Goal: Information Seeking & Learning: Check status

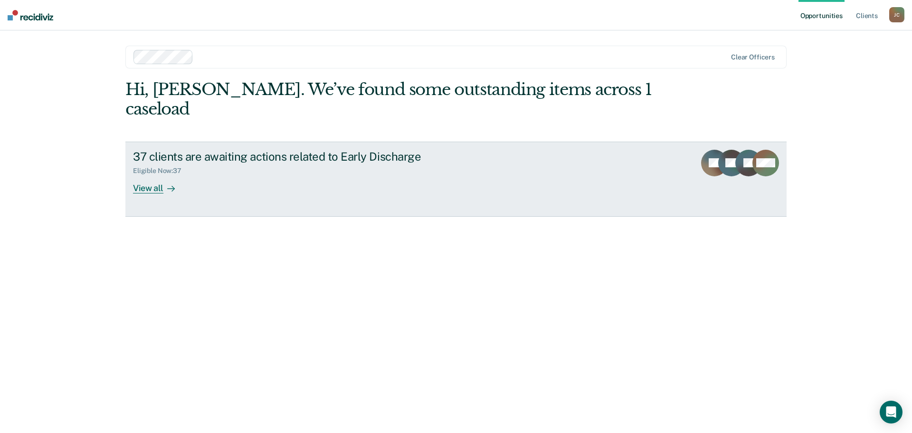
click at [154, 175] on div "View all" at bounding box center [159, 184] width 53 height 19
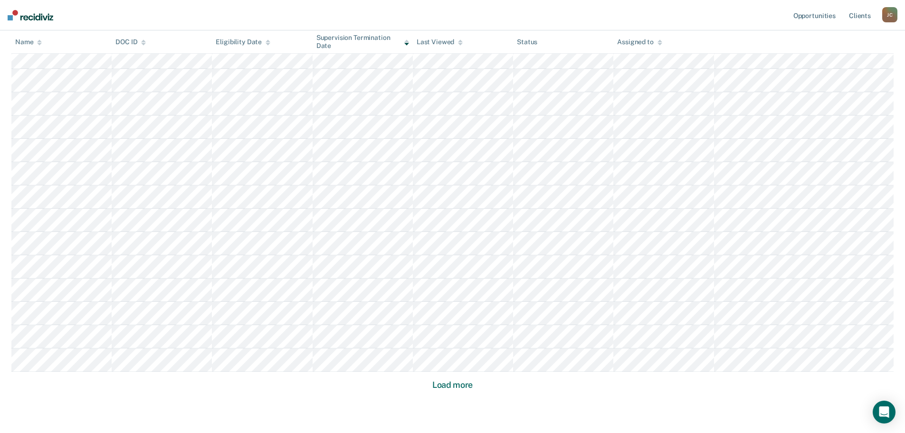
scroll to position [522, 0]
click at [448, 366] on button "Load more" at bounding box center [452, 367] width 46 height 11
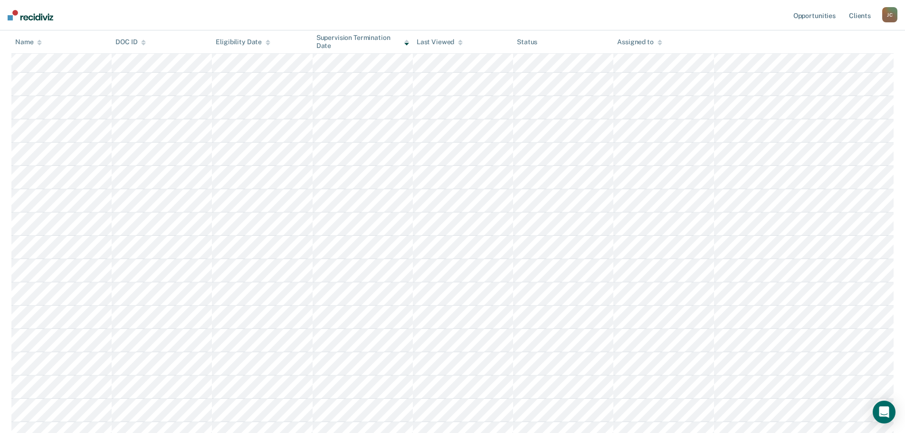
scroll to position [580, 0]
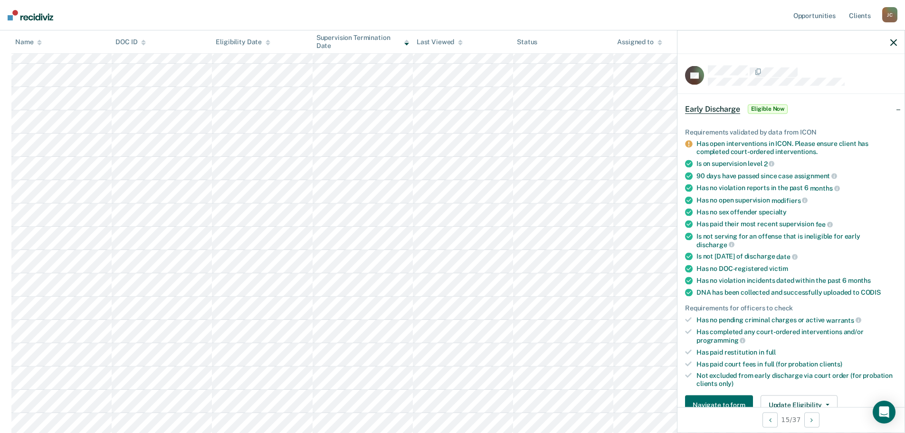
click at [889, 44] on div at bounding box center [790, 42] width 227 height 24
click at [892, 42] on icon "button" at bounding box center [893, 42] width 7 height 7
